Goal: Task Accomplishment & Management: Manage account settings

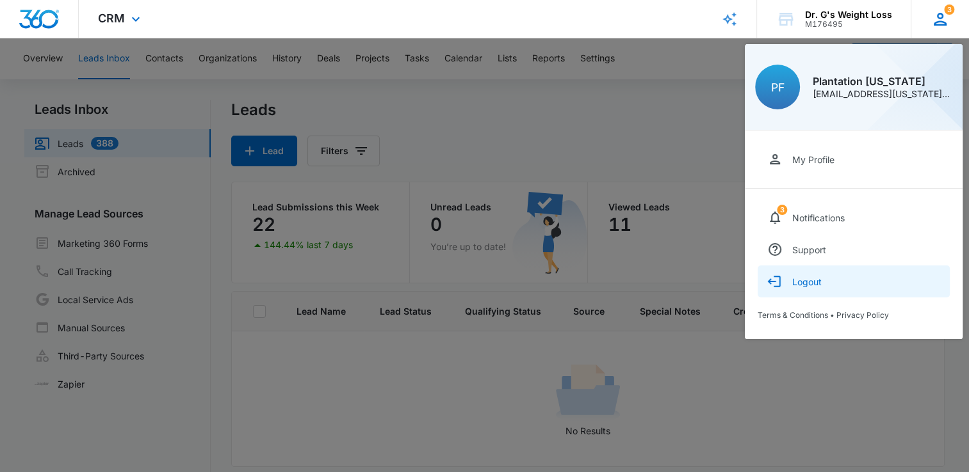
click at [804, 288] on button "Logout" at bounding box center [853, 282] width 192 height 32
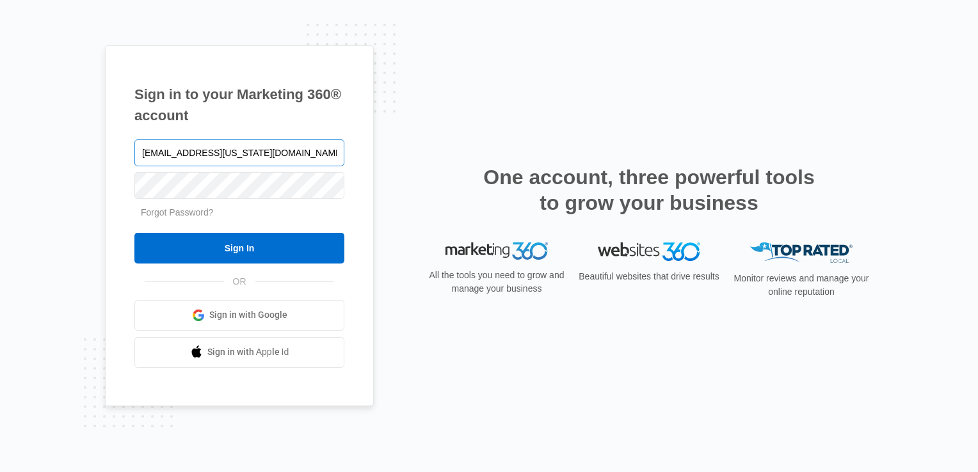
click at [268, 155] on input "[EMAIL_ADDRESS][US_STATE][DOMAIN_NAME]" at bounding box center [239, 153] width 210 height 27
type input "[EMAIL_ADDRESS][US_STATE][DOMAIN_NAME]"
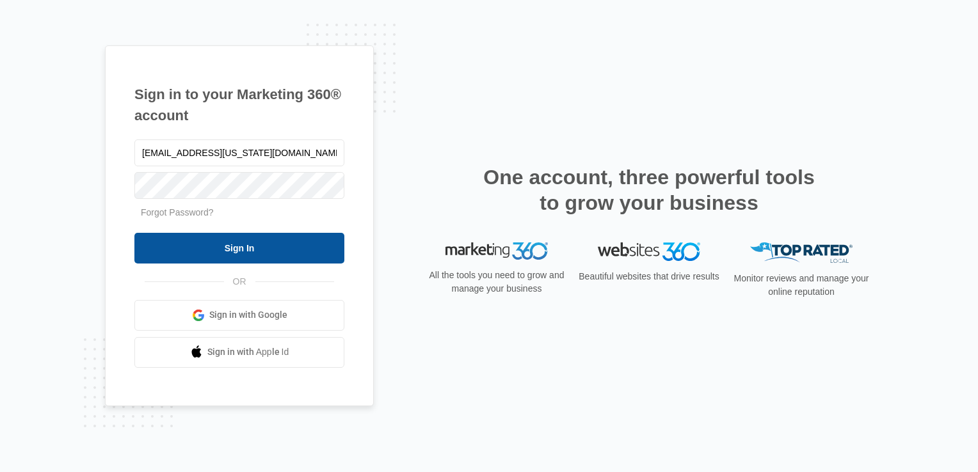
click at [232, 242] on input "Sign In" at bounding box center [239, 248] width 210 height 31
